Goal: Task Accomplishment & Management: Use online tool/utility

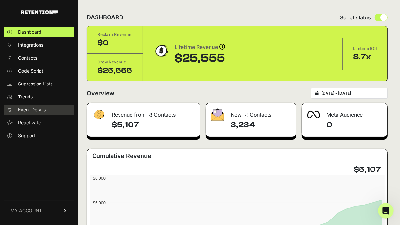
click at [29, 108] on span "Event Details" at bounding box center [32, 110] width 28 height 6
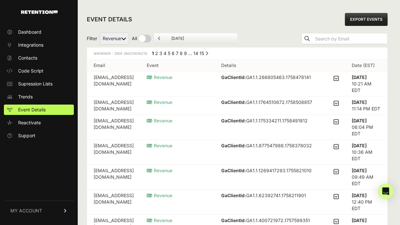
click at [122, 40] on select "Revenue" at bounding box center [114, 38] width 29 height 12
click at [274, 36] on div "Filter Revenue All By Date [DATE]" at bounding box center [237, 38] width 301 height 17
click at [159, 38] on icon at bounding box center [159, 39] width 3 height 4
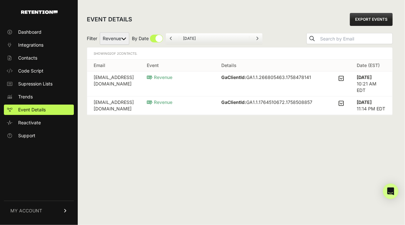
click at [256, 40] on icon at bounding box center [257, 39] width 3 height 4
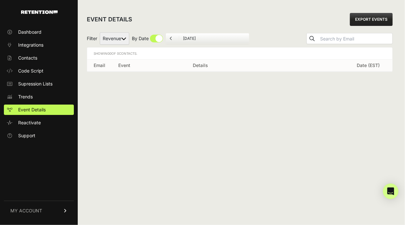
click at [158, 39] on input "checkbox" at bounding box center [147, 39] width 31 height 8
checkbox input "false"
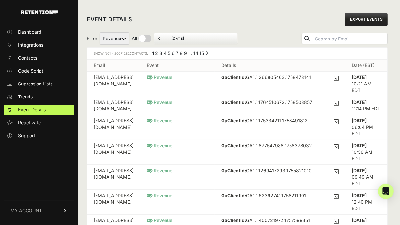
click at [378, 19] on link "EXPORT EVENTS" at bounding box center [366, 19] width 43 height 13
